Goal: Check status: Check status

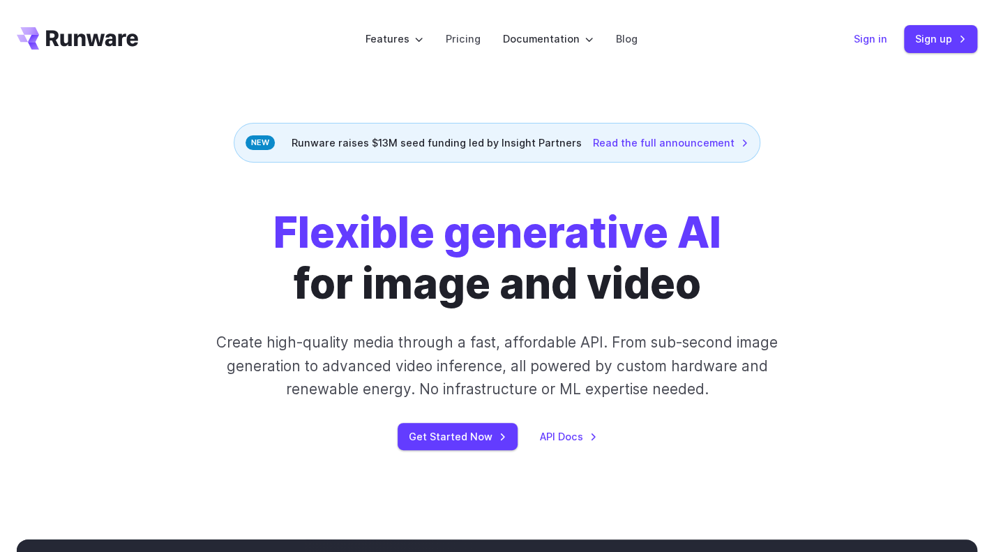
drag, startPoint x: 0, startPoint y: 0, endPoint x: 877, endPoint y: 36, distance: 878.2
click at [877, 36] on link "Sign in" at bounding box center [870, 39] width 33 height 16
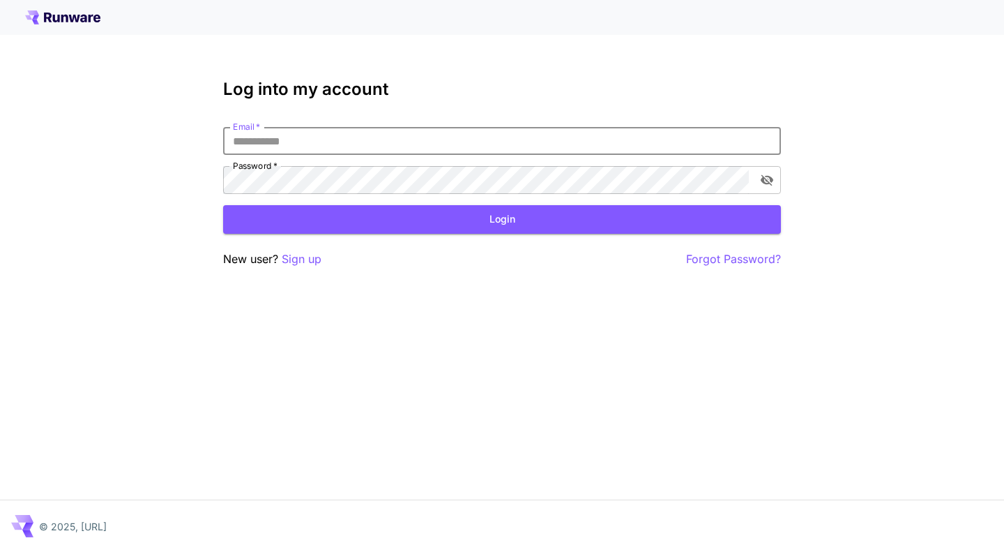
click at [365, 148] on input "Email   *" at bounding box center [502, 141] width 558 height 28
type input "**********"
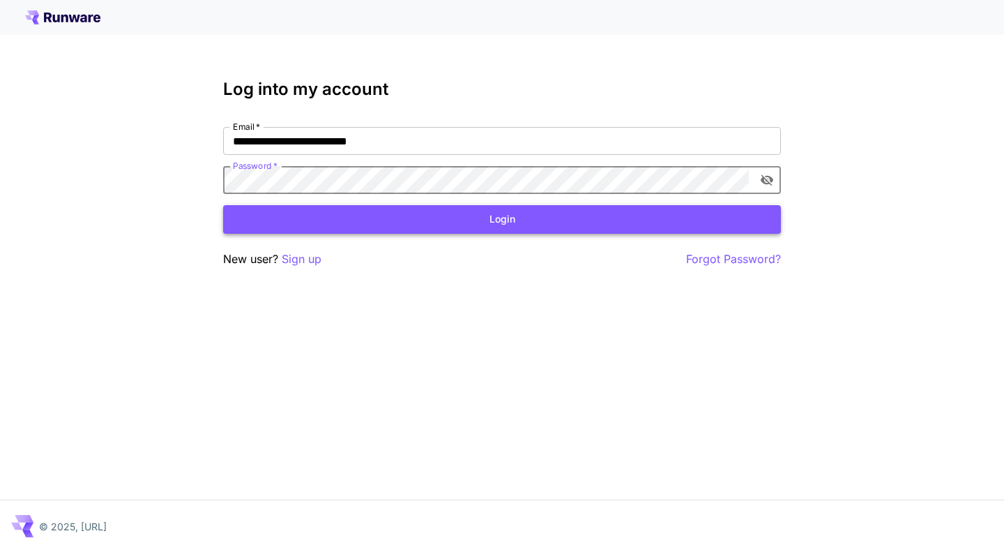
click at [474, 229] on button "Login" at bounding box center [502, 219] width 558 height 29
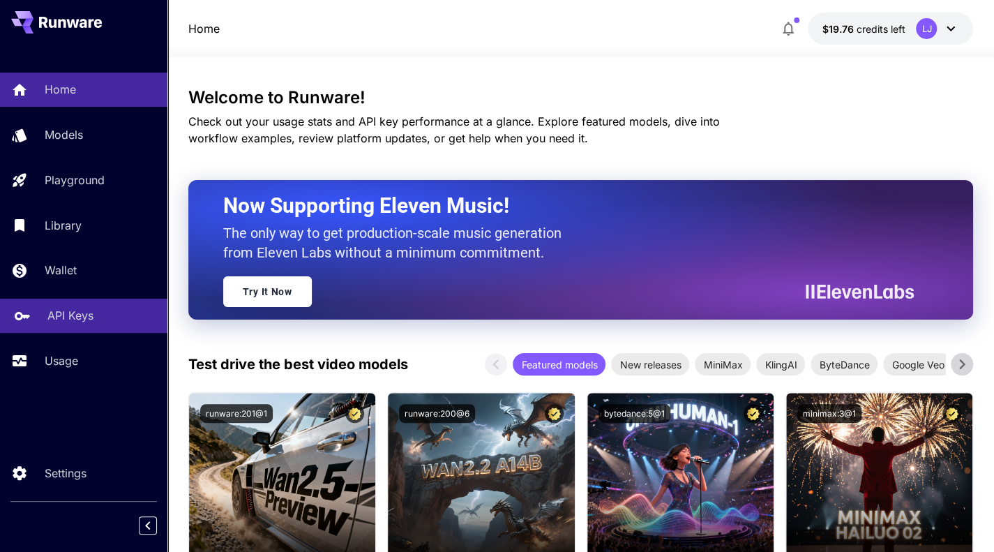
click at [86, 313] on p "API Keys" at bounding box center [70, 315] width 46 height 17
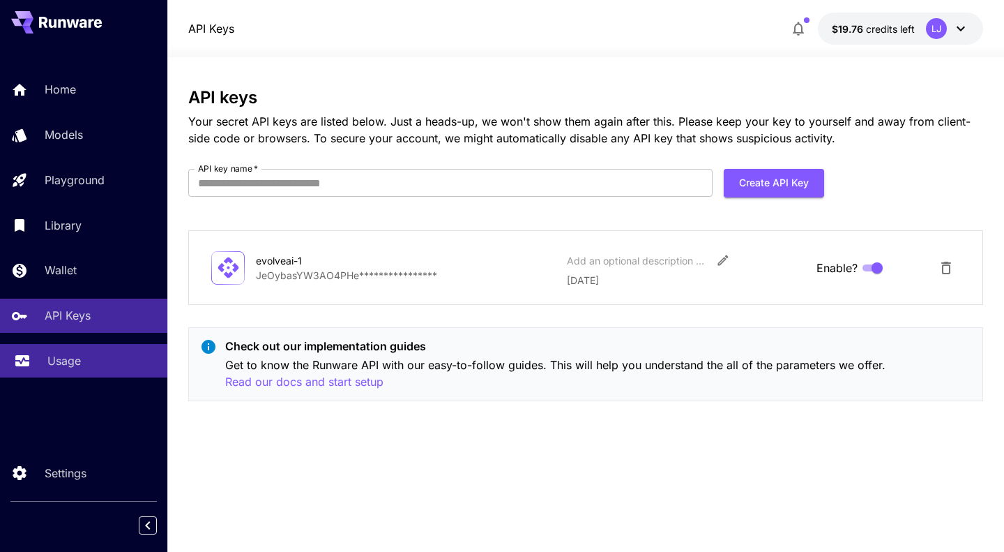
click at [69, 351] on link "Usage" at bounding box center [83, 361] width 167 height 34
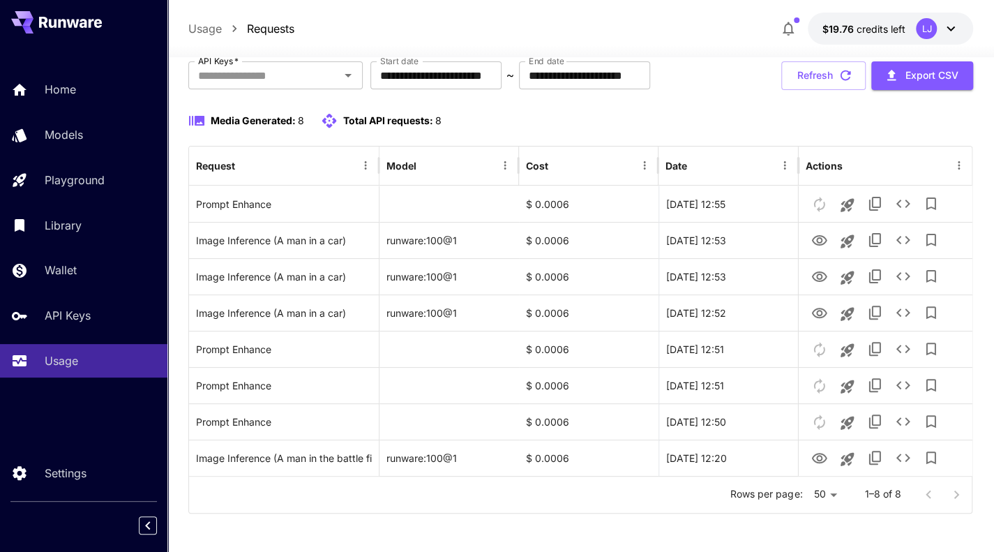
scroll to position [91, 0]
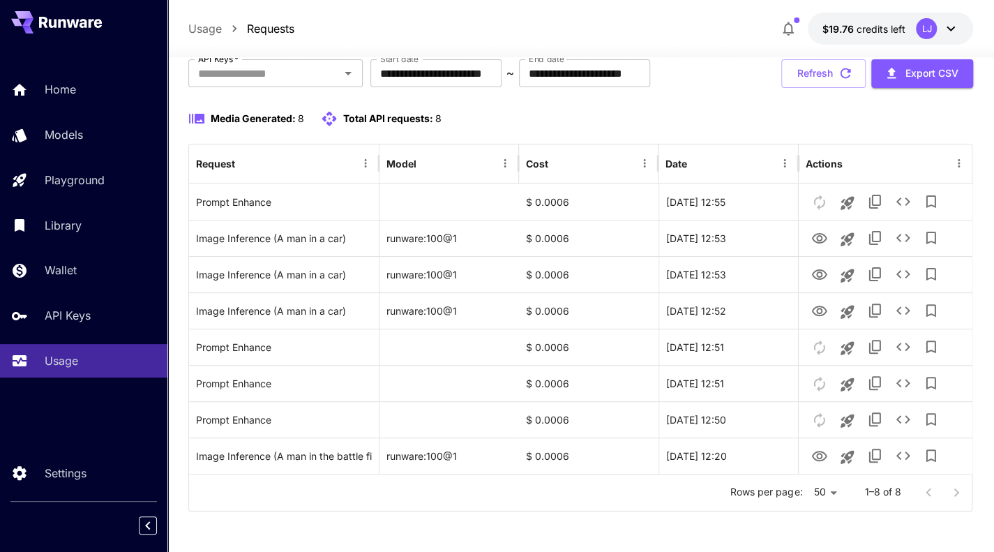
click at [381, 149] on div at bounding box center [378, 163] width 7 height 39
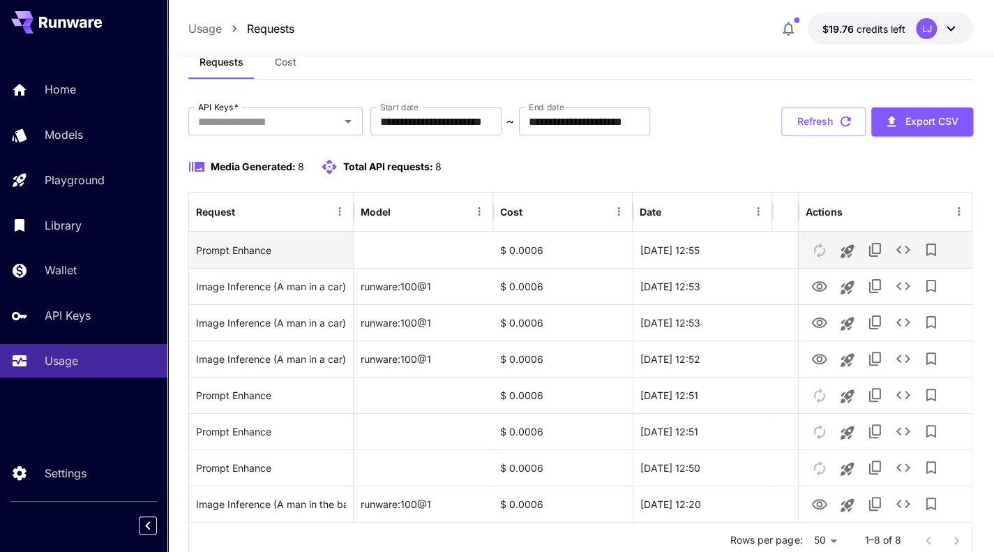
scroll to position [42, 0]
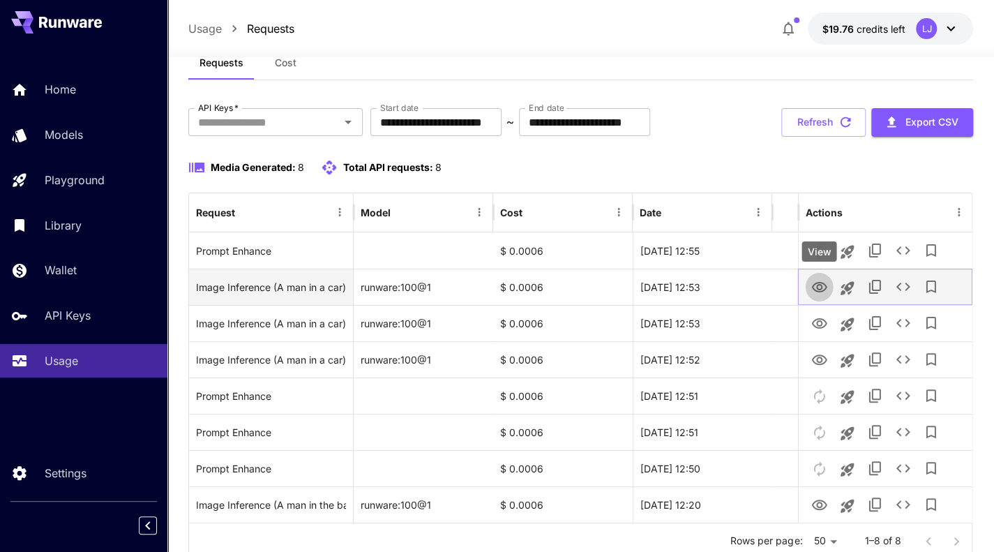
click at [822, 284] on icon "View" at bounding box center [818, 287] width 17 height 17
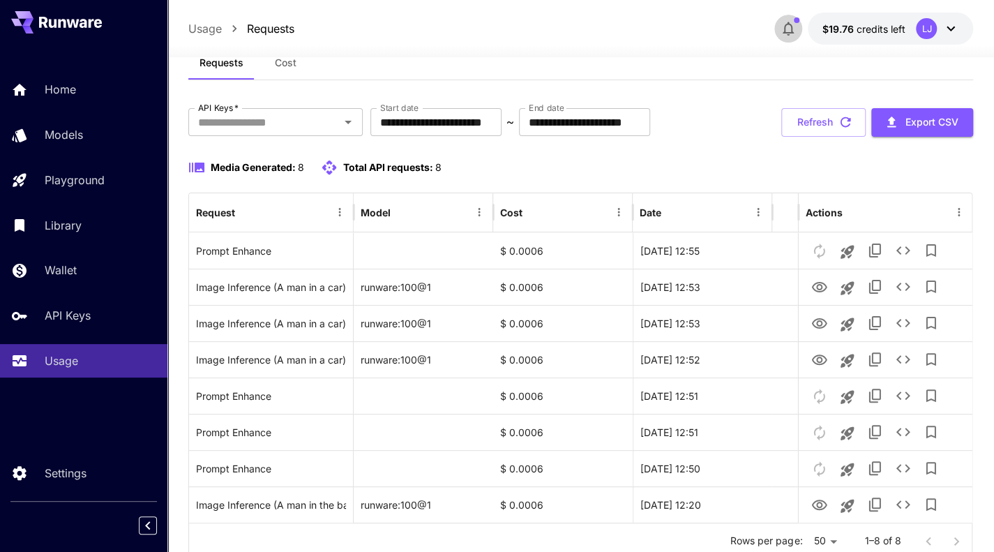
click at [791, 34] on icon "button" at bounding box center [788, 28] width 17 height 17
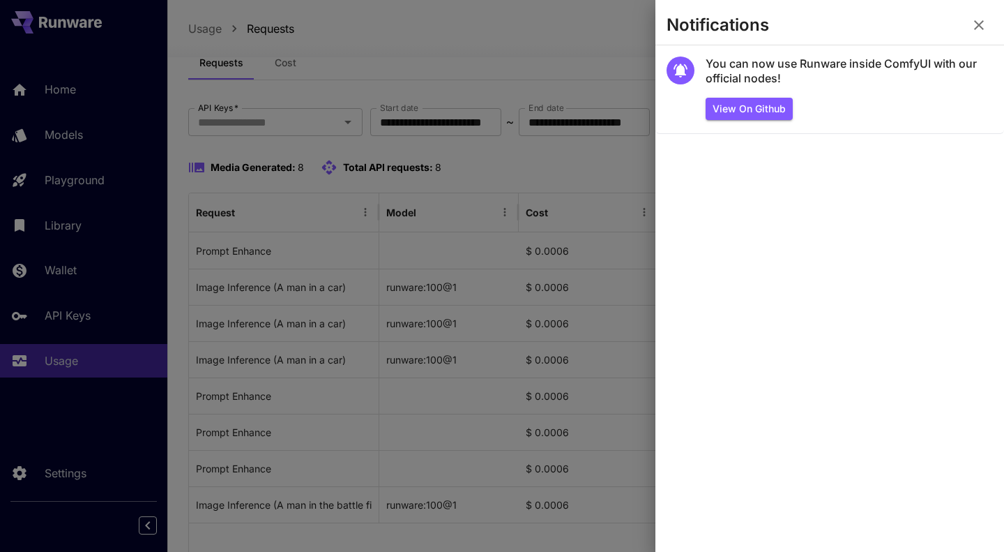
click at [979, 26] on icon "button" at bounding box center [979, 25] width 10 height 10
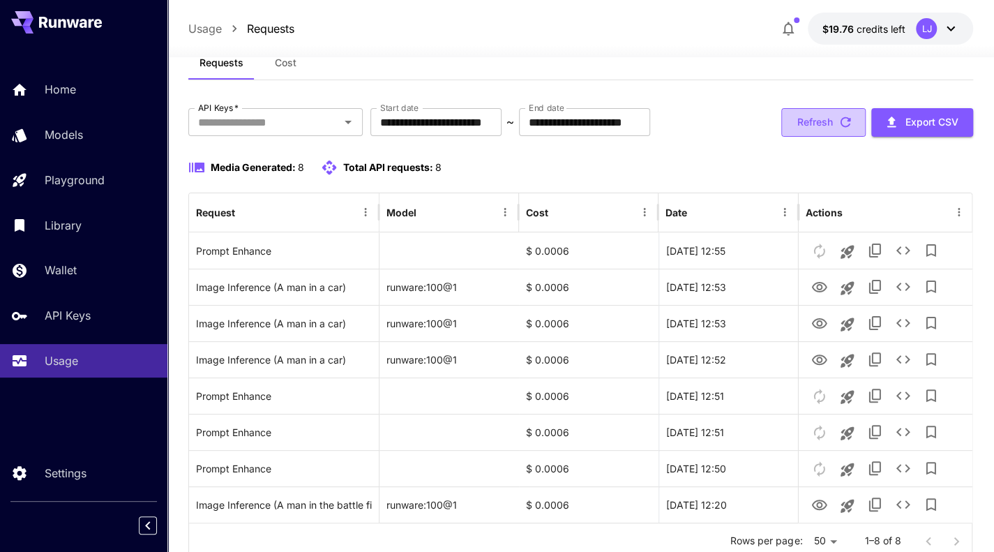
click at [829, 136] on button "Refresh" at bounding box center [823, 122] width 84 height 29
click at [791, 33] on icon "button" at bounding box center [788, 29] width 11 height 14
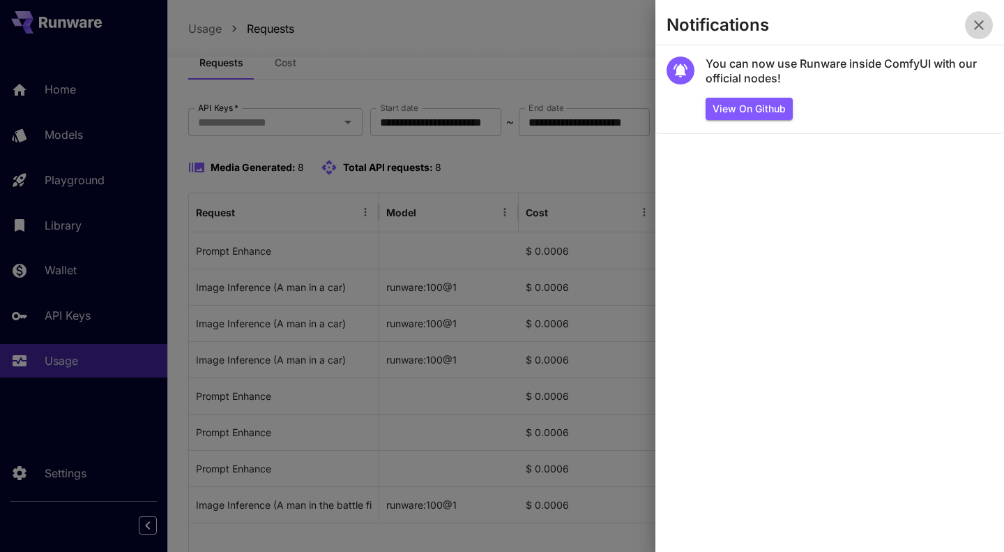
click at [983, 24] on icon "button" at bounding box center [979, 25] width 17 height 17
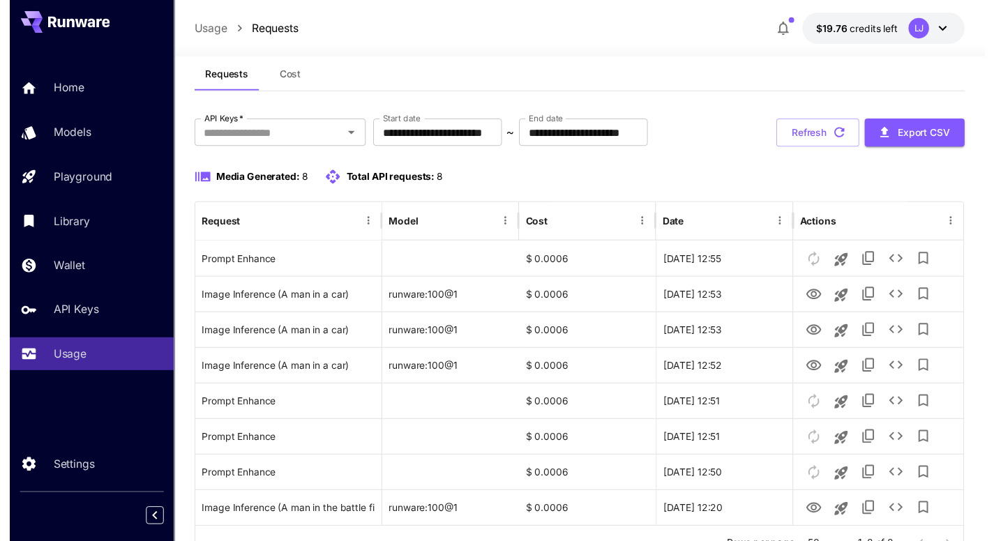
scroll to position [0, 0]
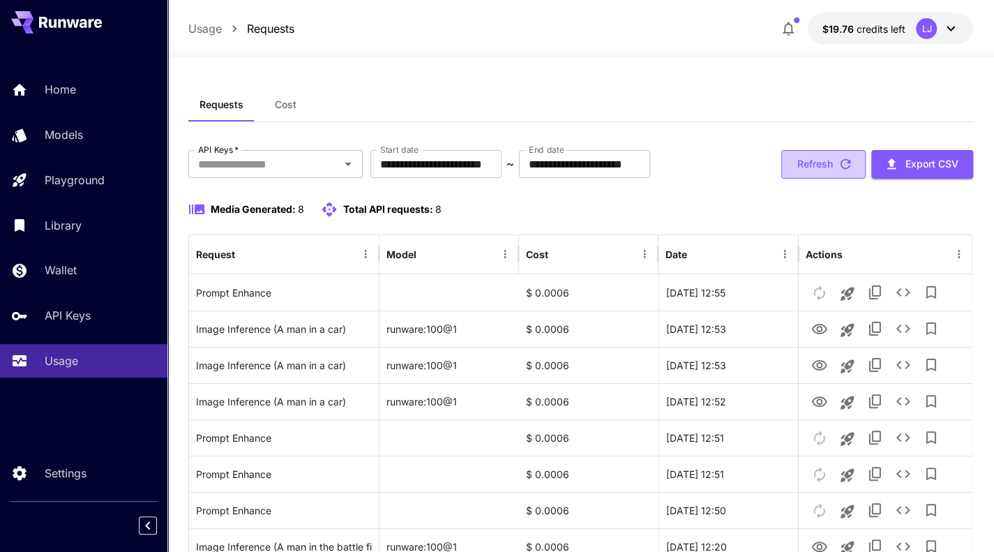
click at [845, 162] on icon "button" at bounding box center [845, 163] width 15 height 15
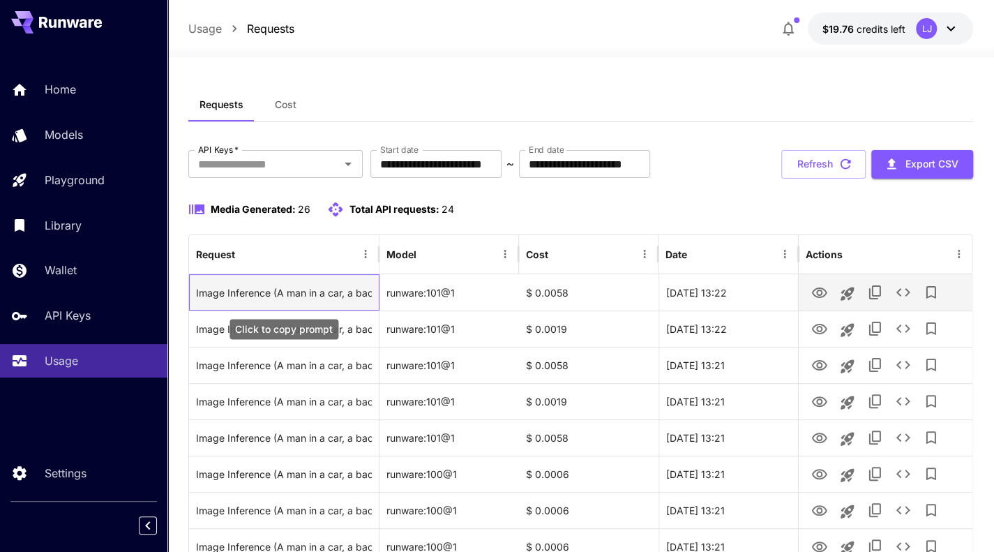
click at [319, 292] on div "Image Inference (A man in a car, a background explosion, thick swirling smoke, …" at bounding box center [284, 293] width 176 height 36
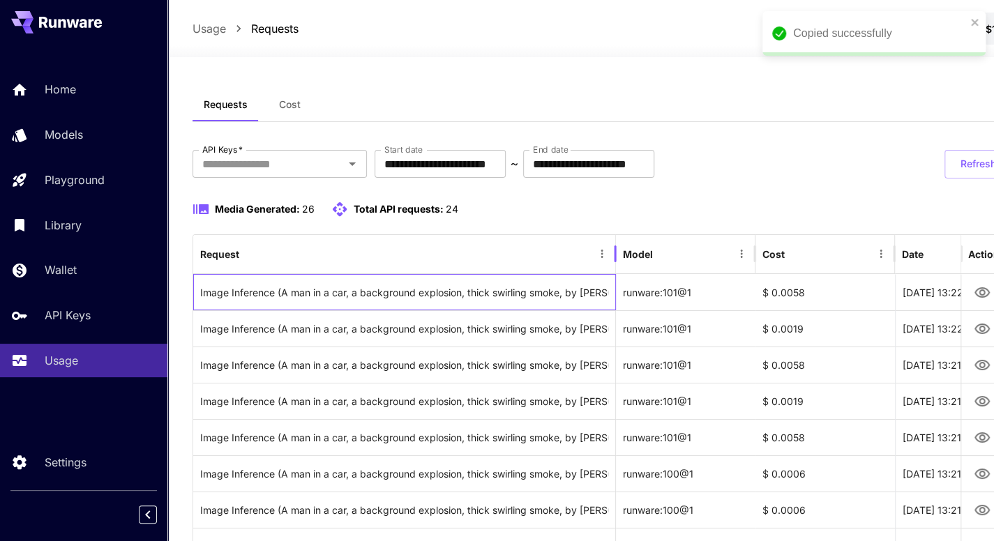
drag, startPoint x: 379, startPoint y: 237, endPoint x: 615, endPoint y: 241, distance: 236.5
click at [615, 241] on div at bounding box center [615, 253] width 7 height 39
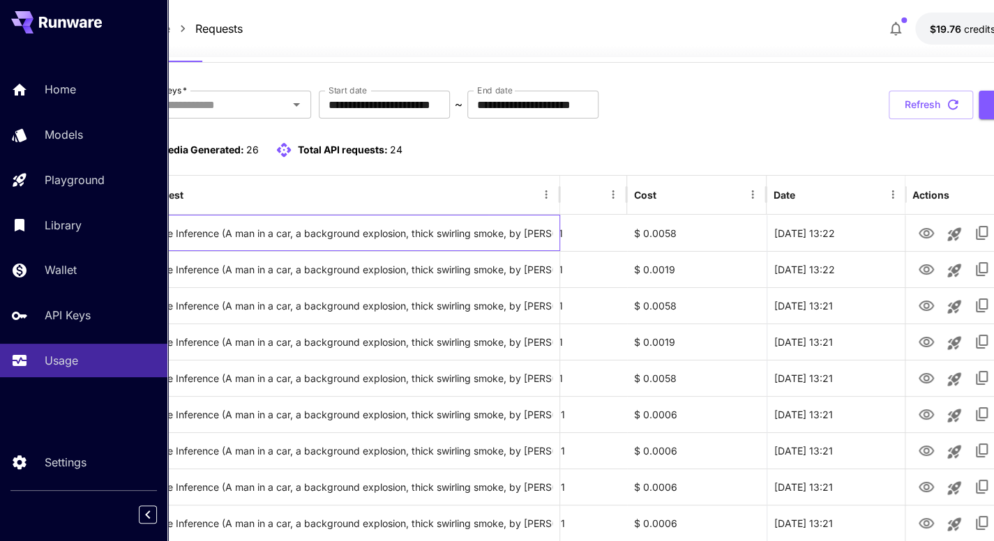
scroll to position [59, 167]
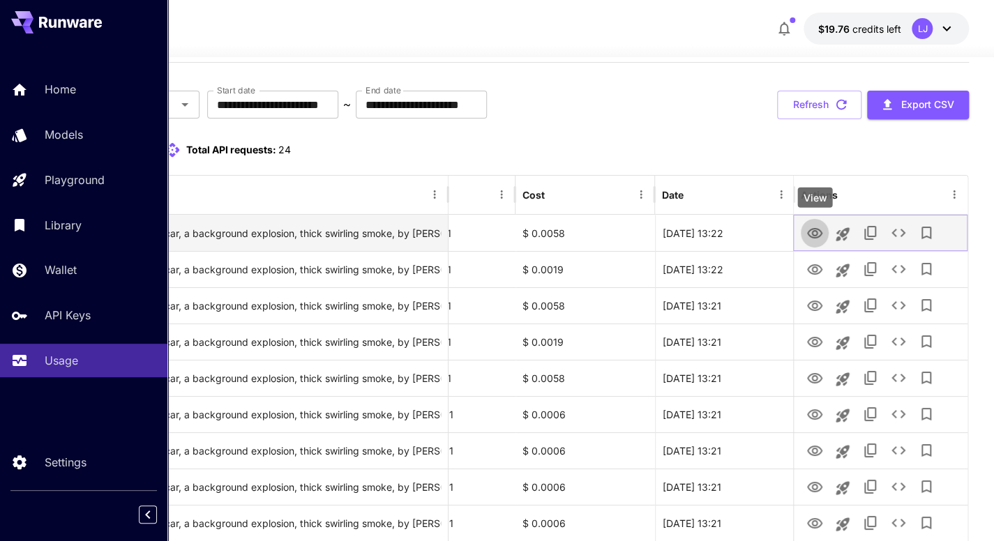
click at [822, 234] on icon "View" at bounding box center [814, 233] width 17 height 17
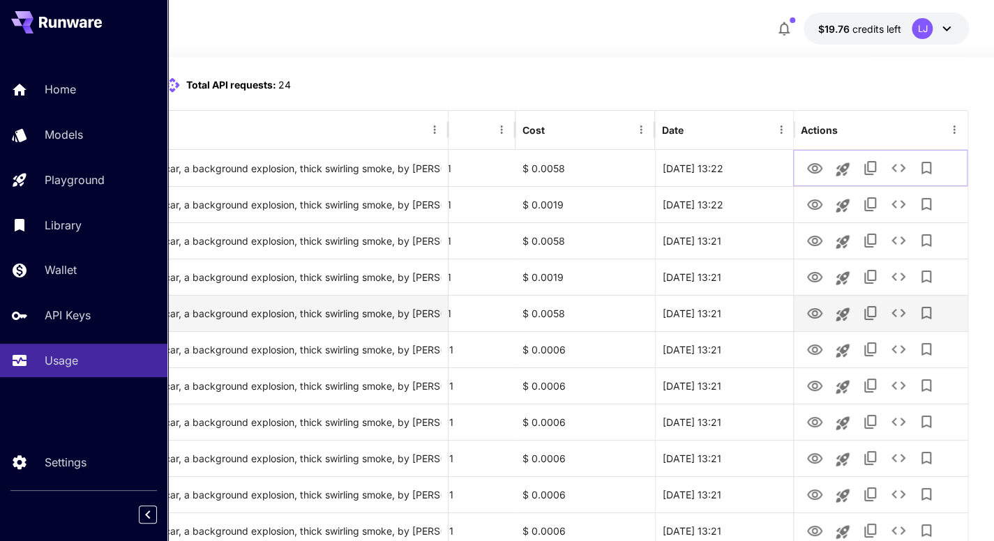
scroll to position [129, 167]
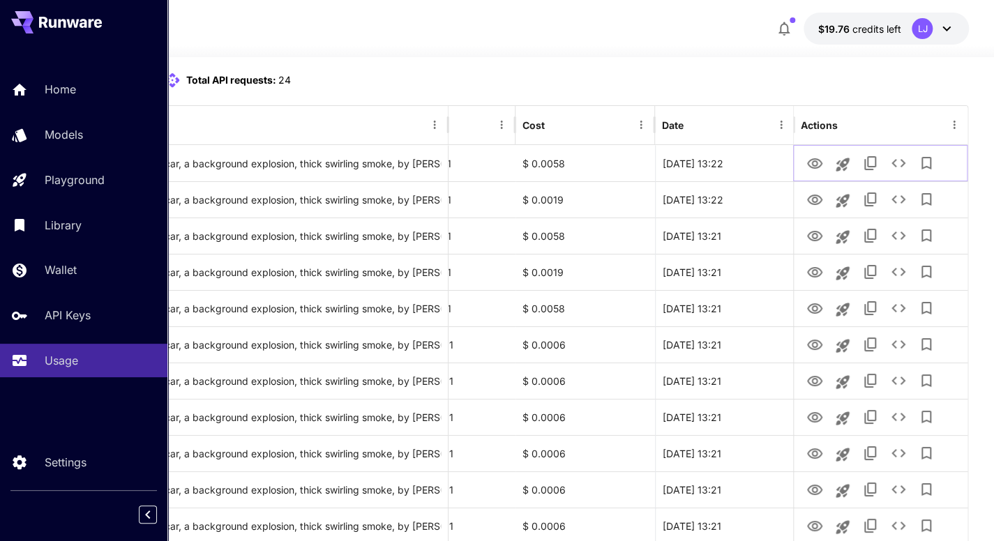
click at [448, 111] on div at bounding box center [447, 124] width 7 height 39
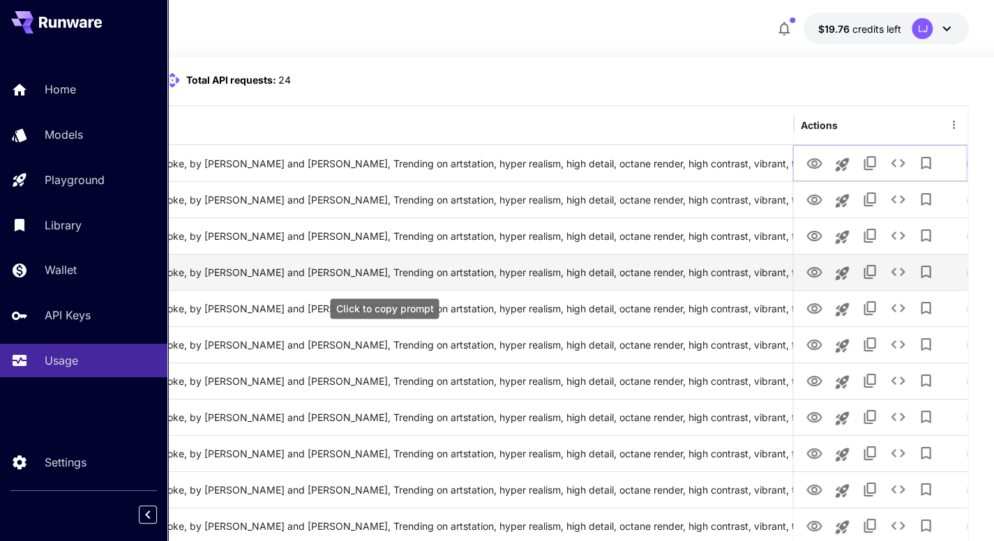
scroll to position [0, 817]
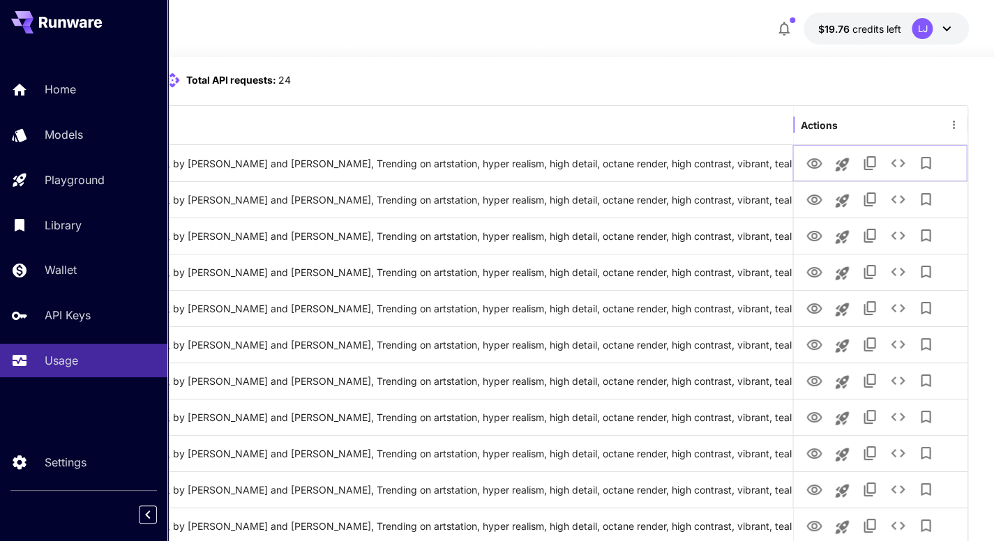
click at [795, 112] on div at bounding box center [793, 124] width 7 height 39
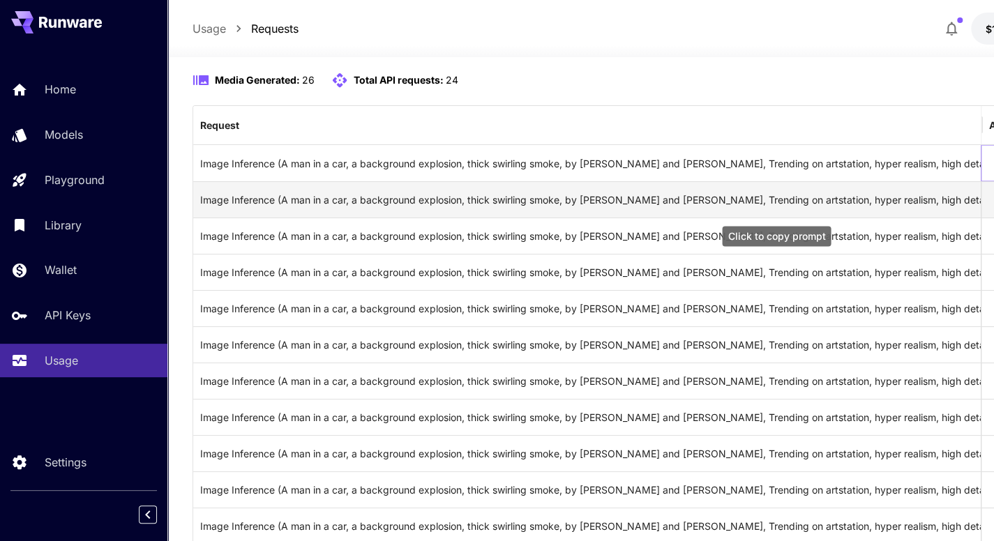
scroll to position [0, 0]
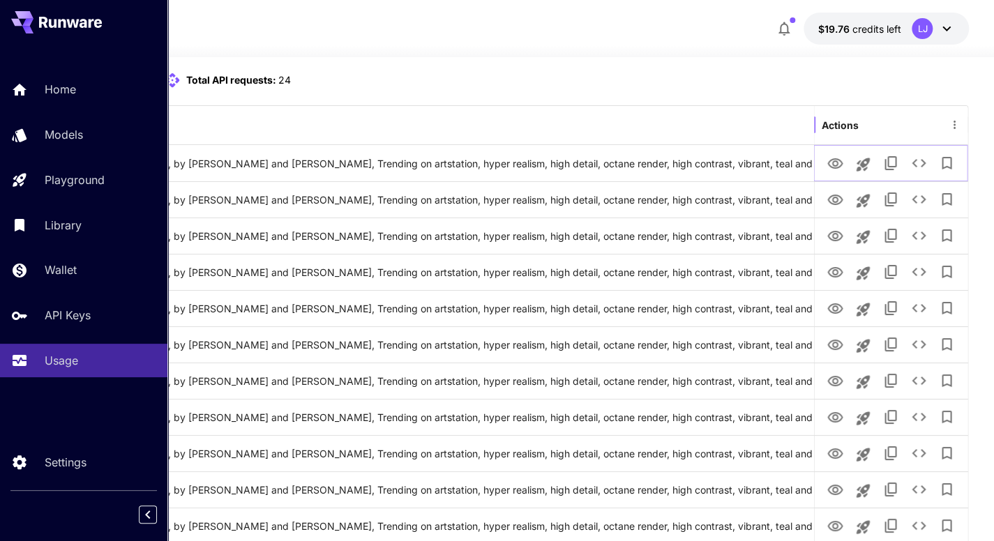
click at [815, 112] on div at bounding box center [813, 124] width 7 height 39
click at [643, 103] on div "Media Generated: 26 Total API requests: 24" at bounding box center [497, 88] width 944 height 33
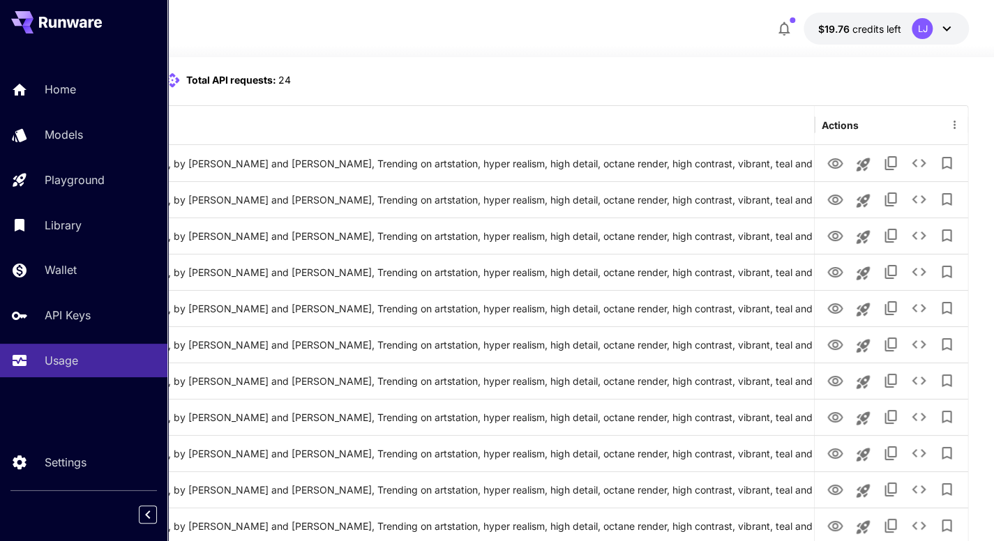
click at [813, 112] on div at bounding box center [813, 124] width 7 height 39
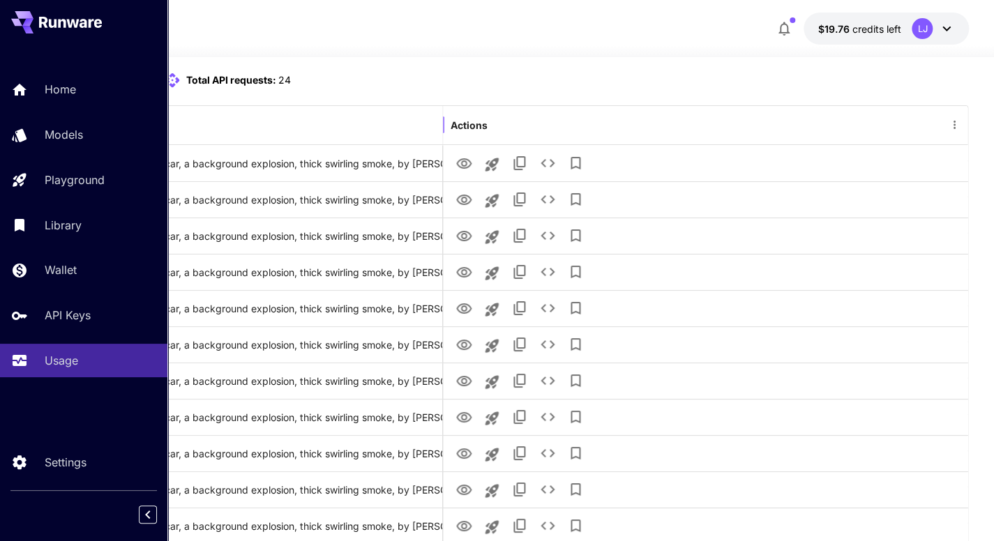
drag, startPoint x: 813, startPoint y: 112, endPoint x: 442, endPoint y: 114, distance: 371.1
click at [442, 114] on div at bounding box center [442, 124] width 7 height 39
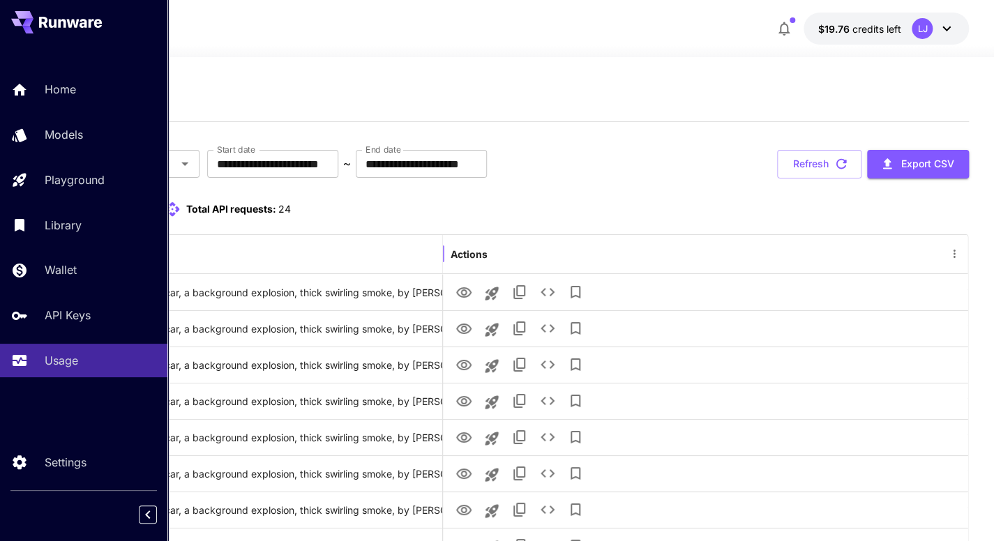
click at [442, 242] on div at bounding box center [442, 253] width 7 height 39
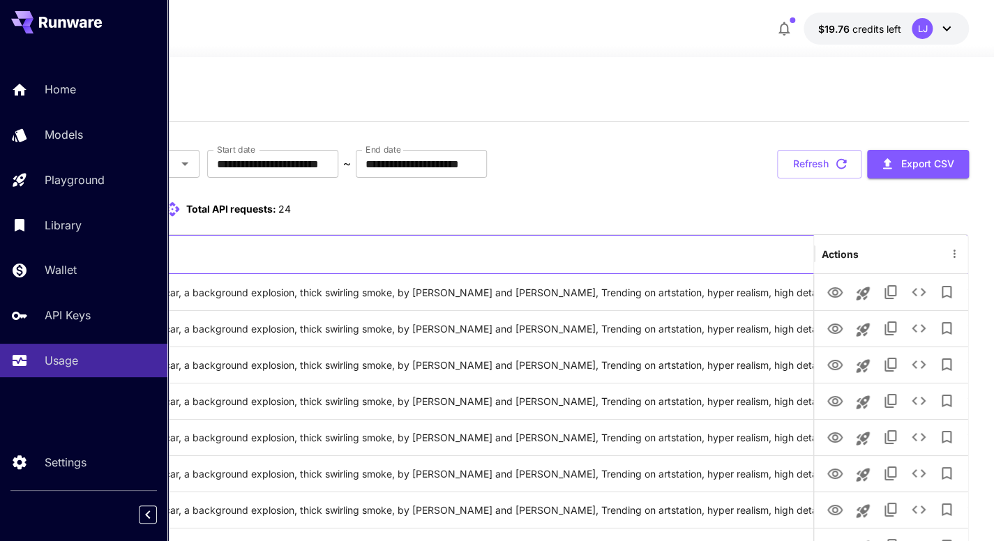
drag, startPoint x: 442, startPoint y: 242, endPoint x: 770, endPoint y: 259, distance: 328.3
click at [770, 259] on div "Request" at bounding box center [601, 254] width 1136 height 38
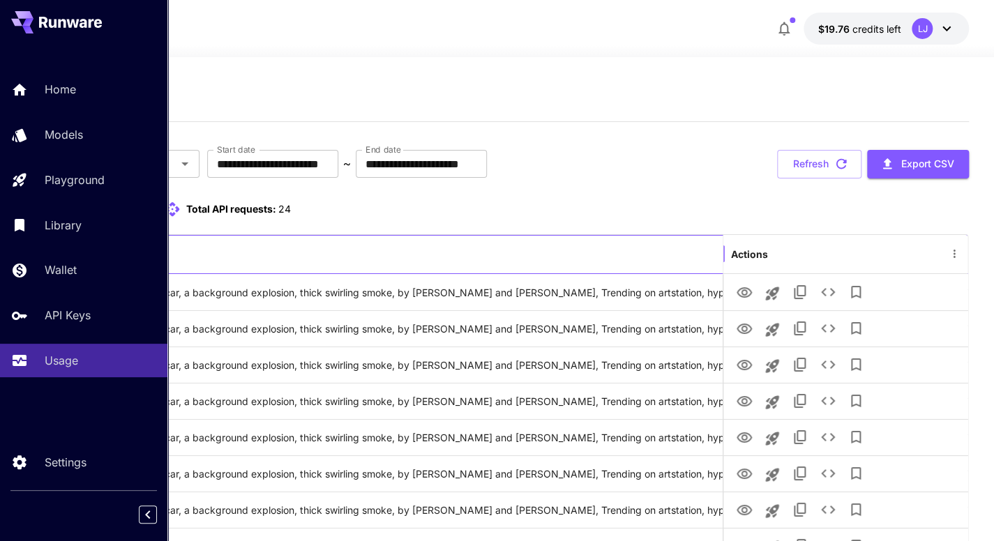
drag, startPoint x: 815, startPoint y: 239, endPoint x: 518, endPoint y: 242, distance: 297.1
click at [720, 242] on div at bounding box center [723, 253] width 7 height 39
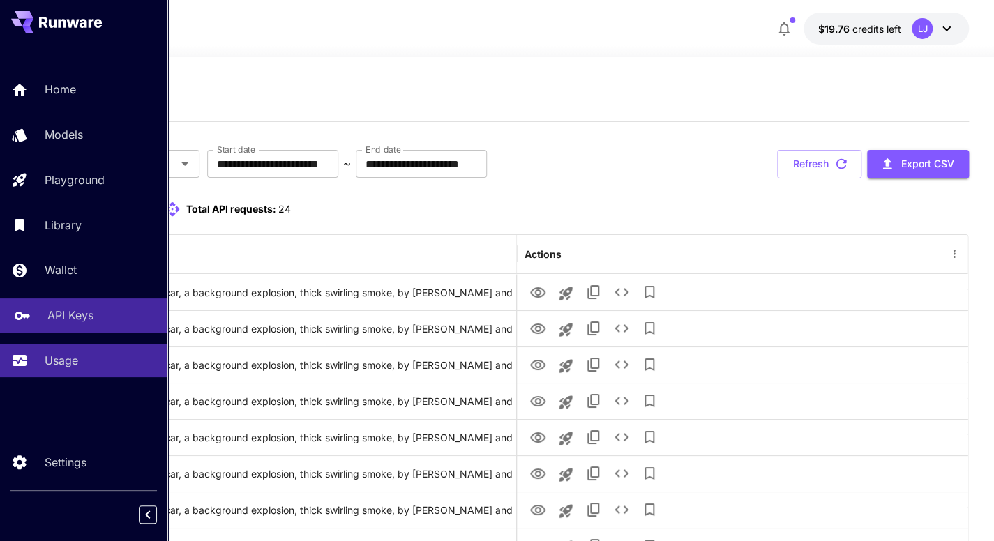
click at [78, 315] on p "API Keys" at bounding box center [70, 315] width 46 height 17
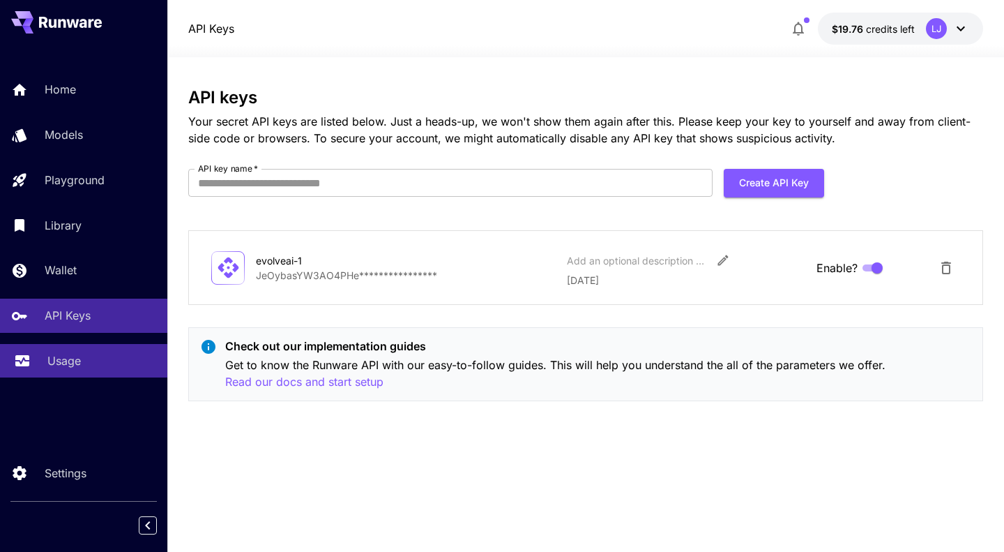
click at [78, 347] on link "Usage" at bounding box center [83, 361] width 167 height 34
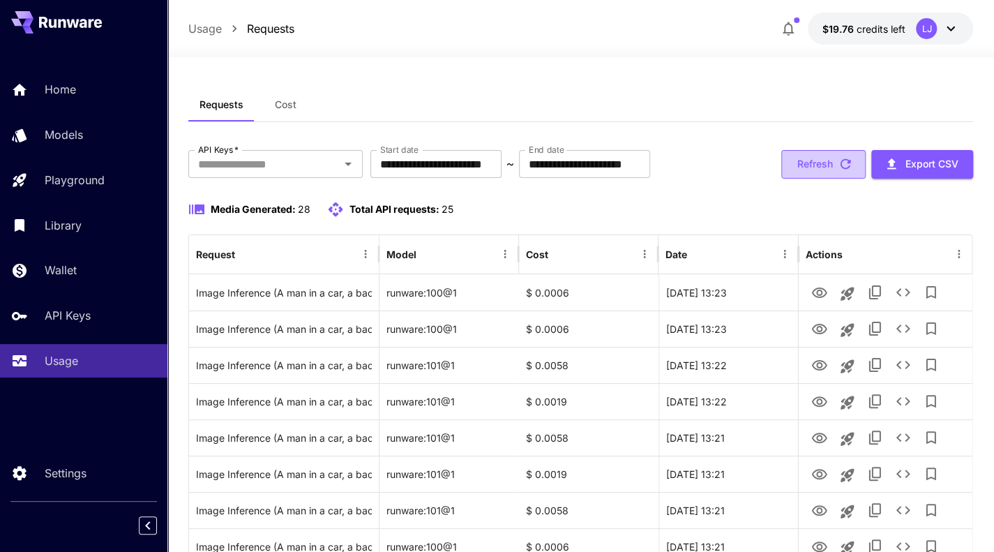
click at [808, 165] on button "Refresh" at bounding box center [823, 164] width 84 height 29
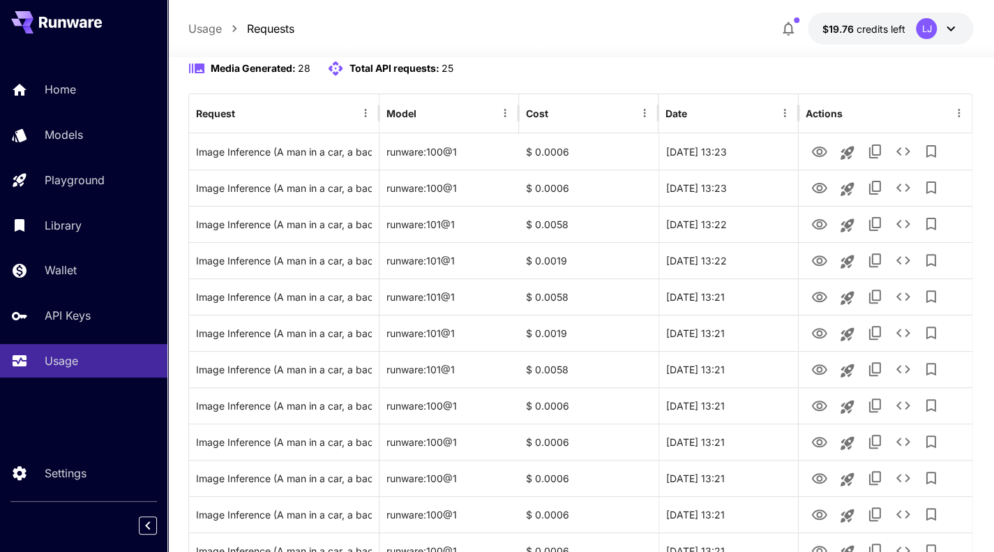
scroll to position [142, 0]
click at [793, 33] on icon "button" at bounding box center [788, 29] width 11 height 14
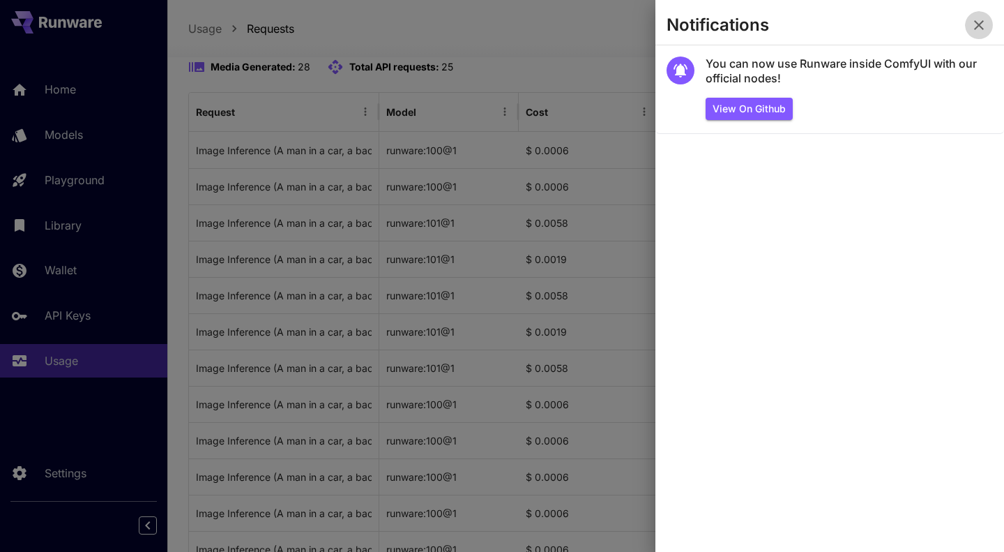
click at [976, 27] on icon "button" at bounding box center [979, 25] width 10 height 10
